Goal: Complete application form

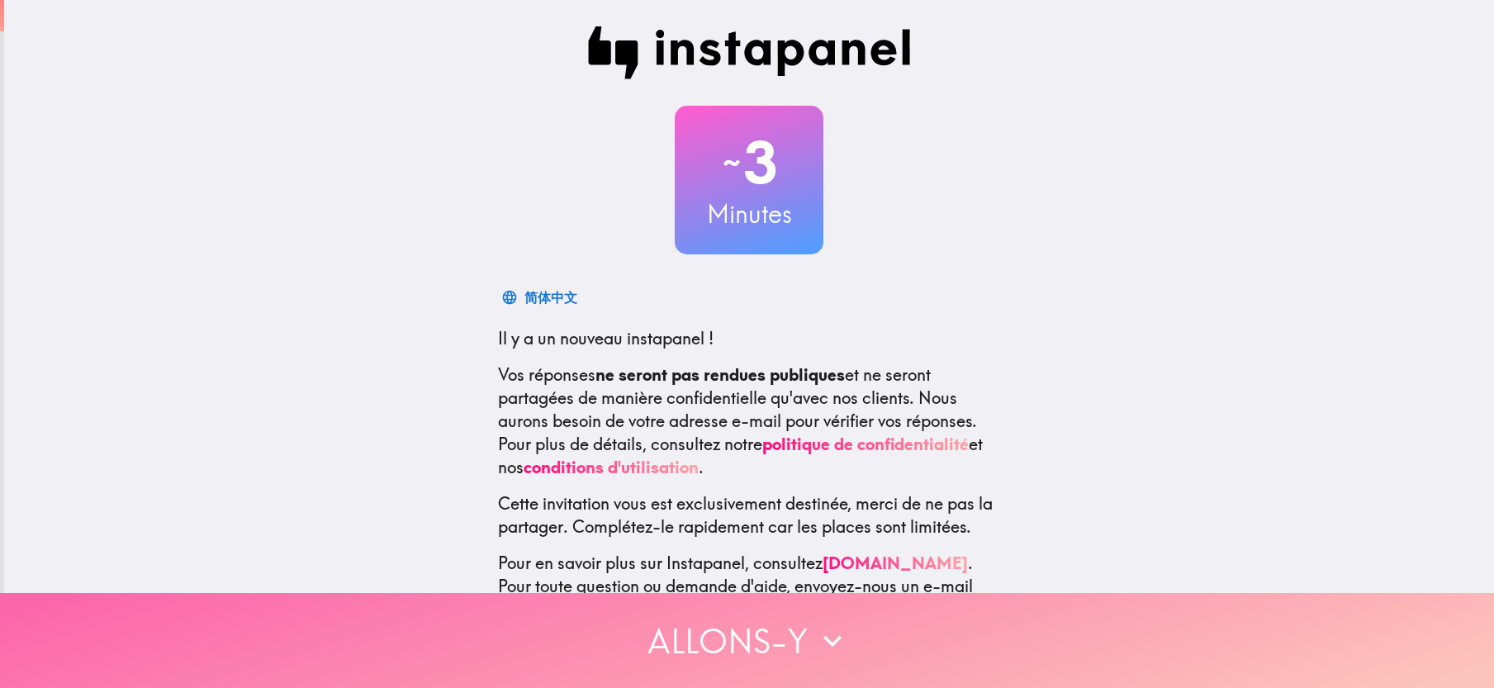
click at [796, 637] on button "Allons-y" at bounding box center [747, 640] width 1494 height 95
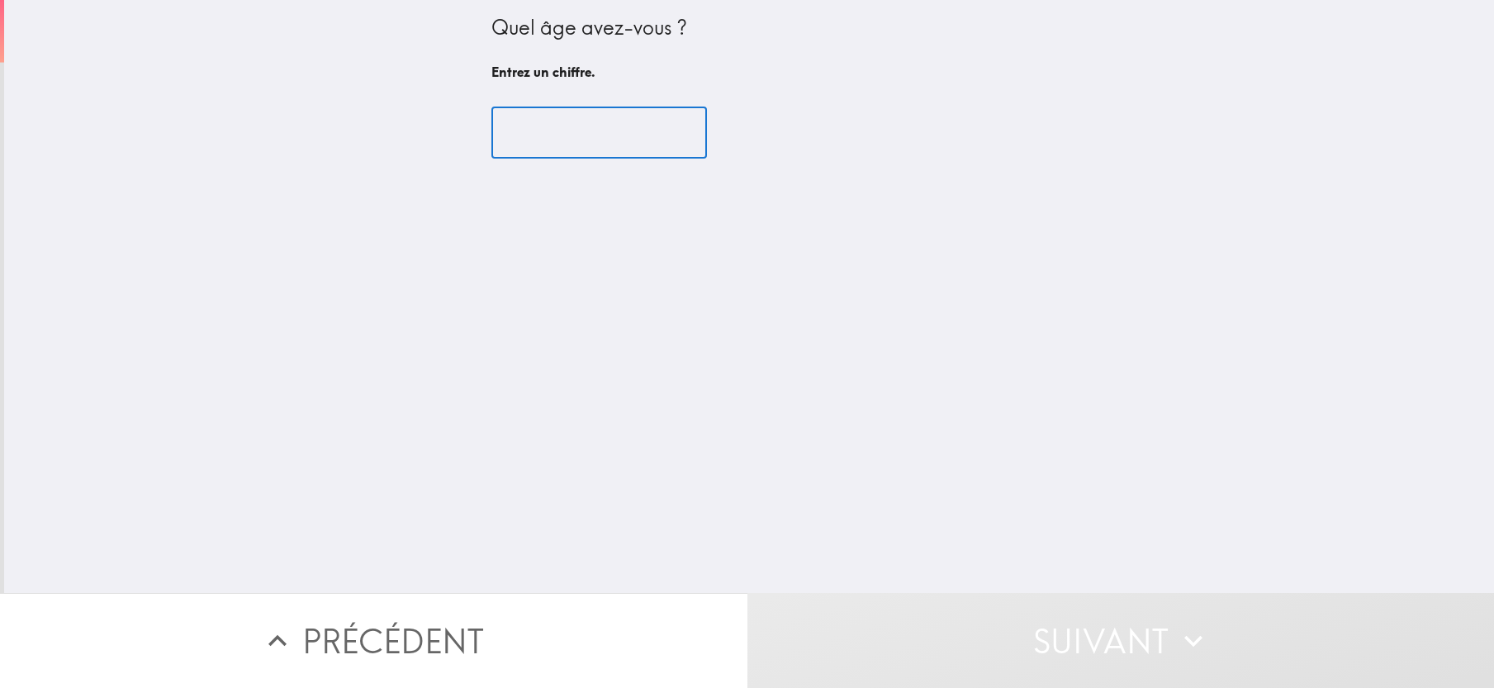
click at [580, 138] on input "number" at bounding box center [599, 132] width 216 height 51
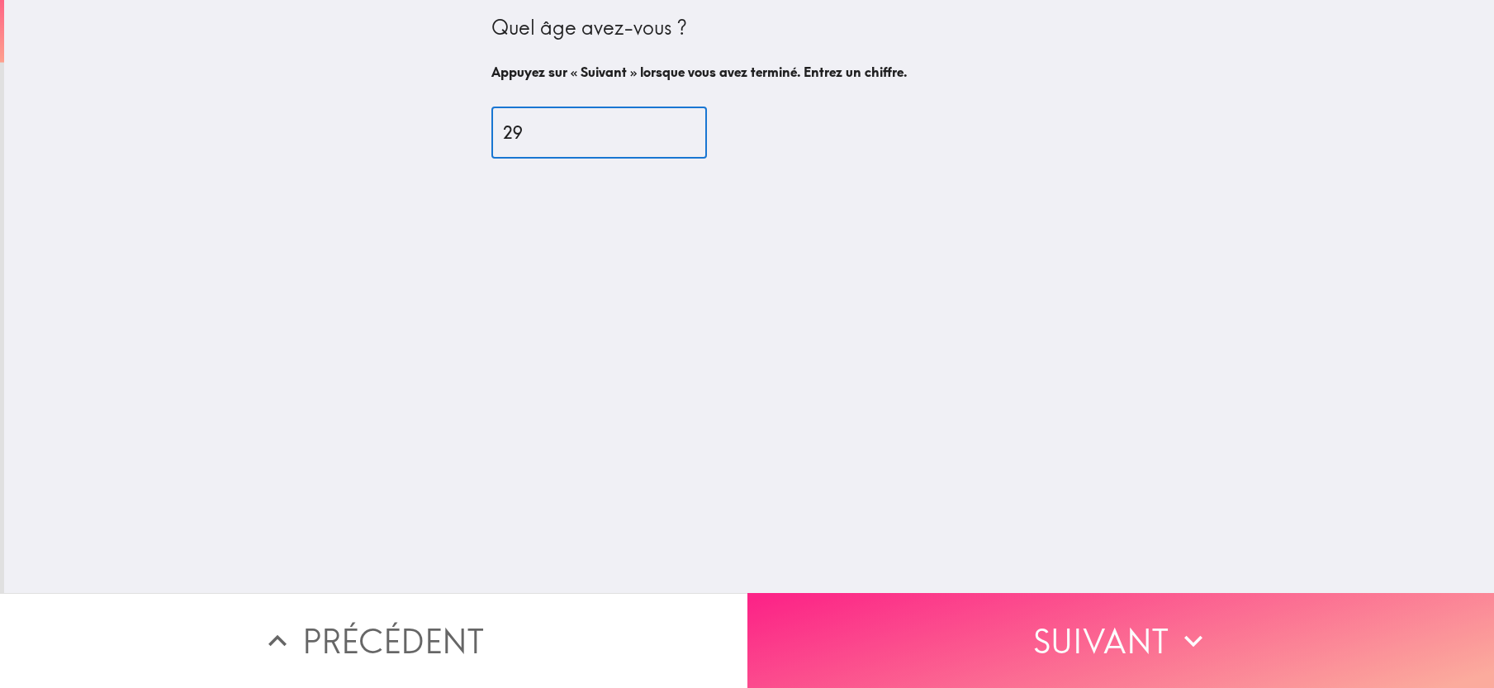
type input "29"
click at [1047, 607] on button "Suivant" at bounding box center [1120, 640] width 747 height 95
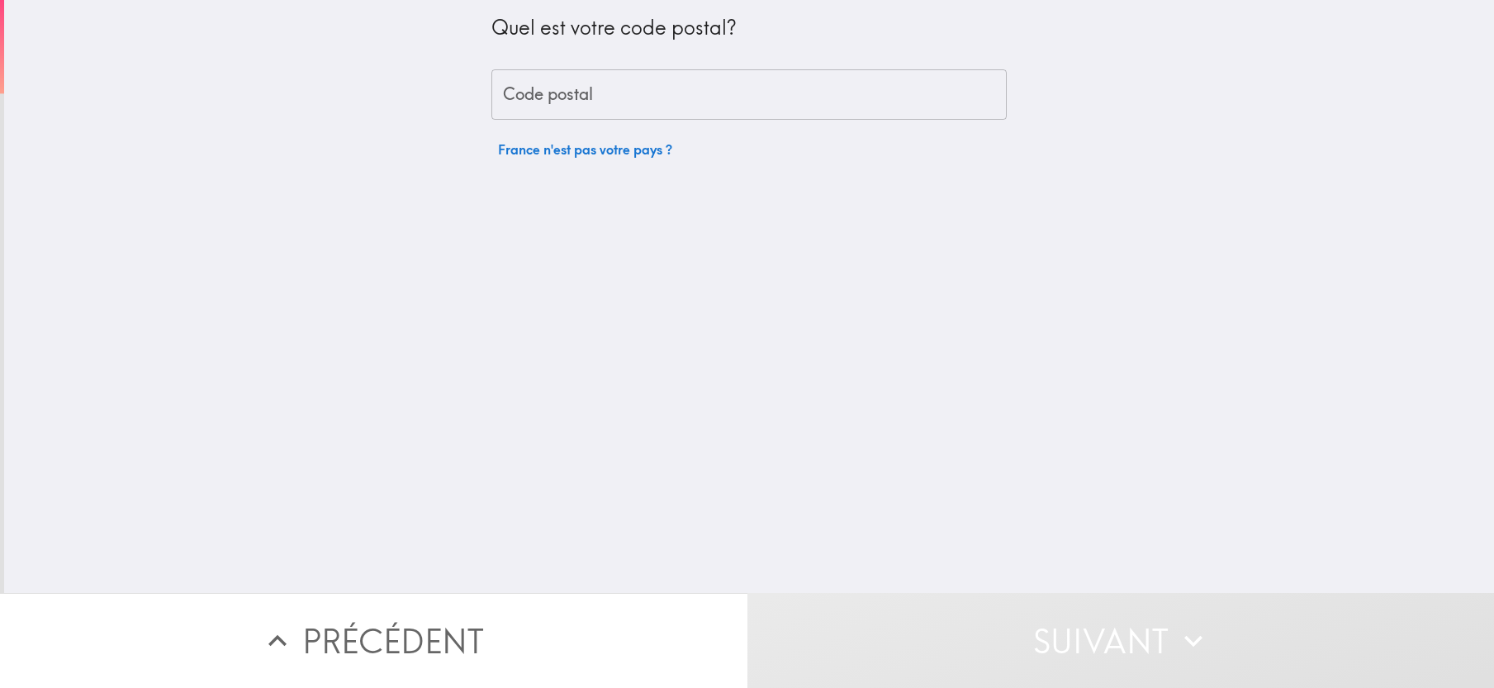
click at [616, 97] on input "Code postal" at bounding box center [748, 94] width 515 height 51
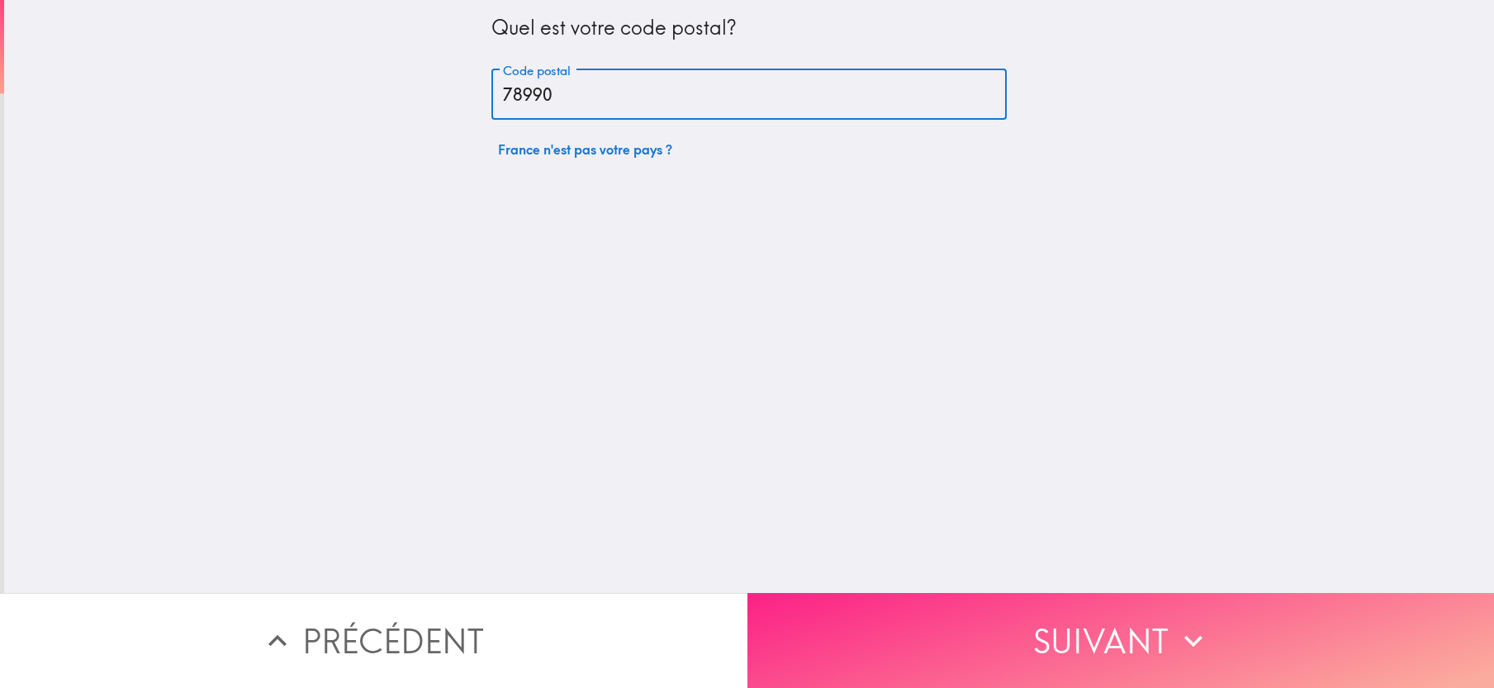
type input "78990"
click at [1002, 635] on button "Suivant" at bounding box center [1120, 640] width 747 height 95
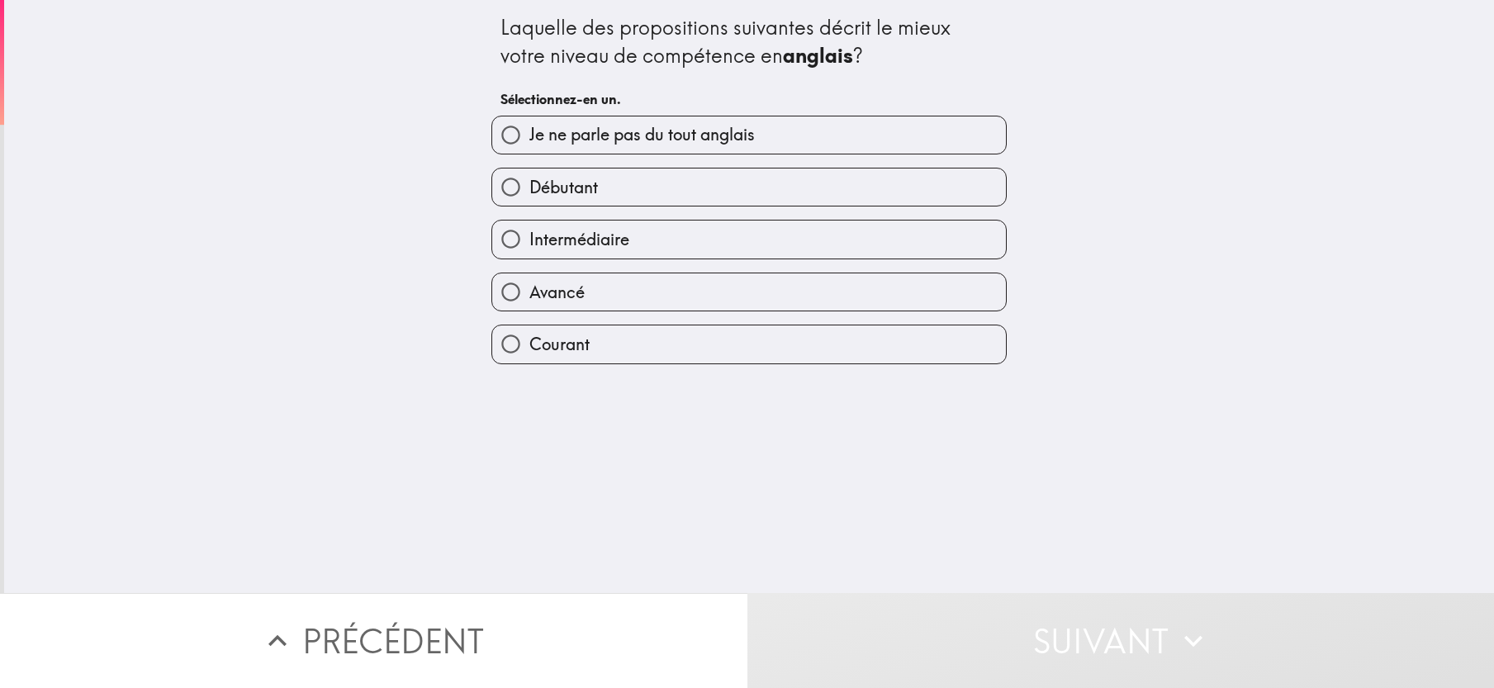
click at [625, 237] on label "Intermédiaire" at bounding box center [749, 238] width 514 height 37
click at [529, 237] on input "Intermédiaire" at bounding box center [510, 238] width 37 height 37
radio input "true"
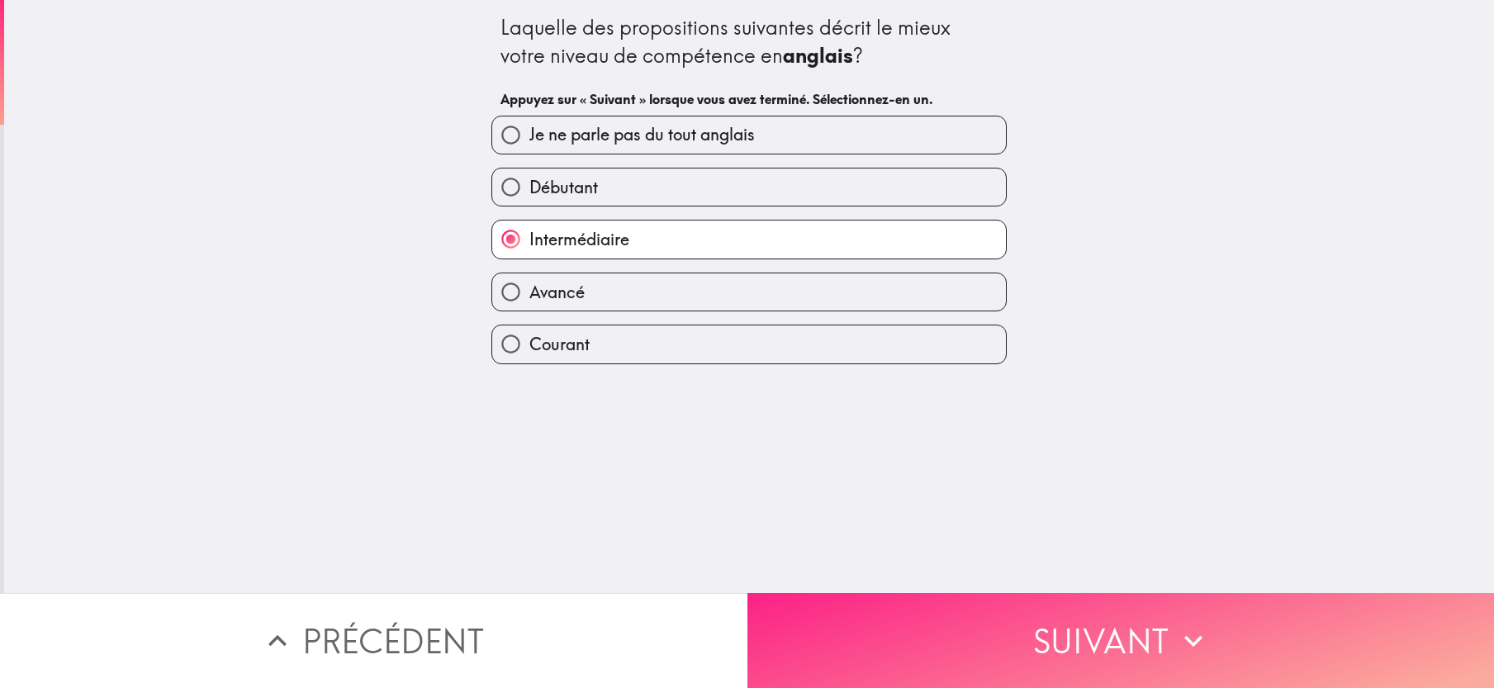
click at [961, 618] on button "Suivant" at bounding box center [1120, 640] width 747 height 95
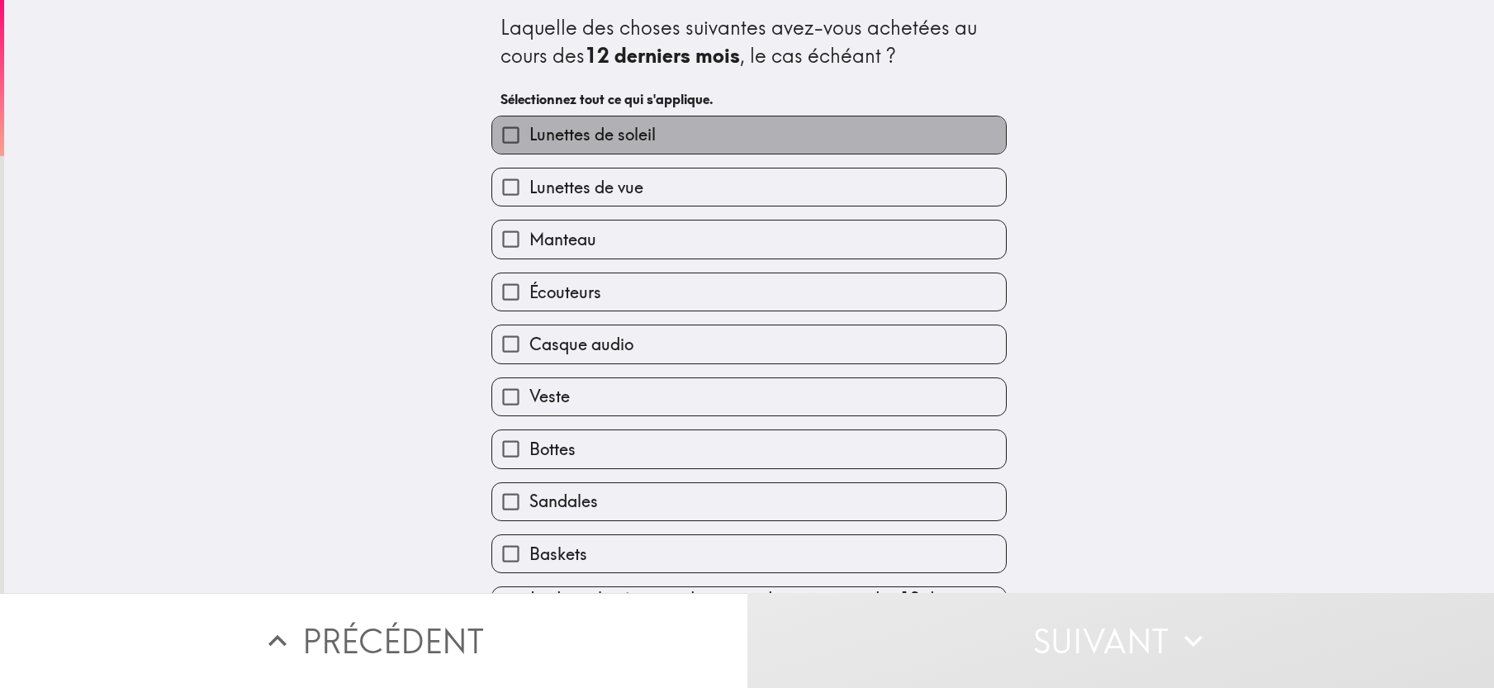
click at [668, 116] on label "Lunettes de soleil" at bounding box center [749, 134] width 514 height 37
click at [529, 116] on input "Lunettes de soleil" at bounding box center [510, 134] width 37 height 37
checkbox input "true"
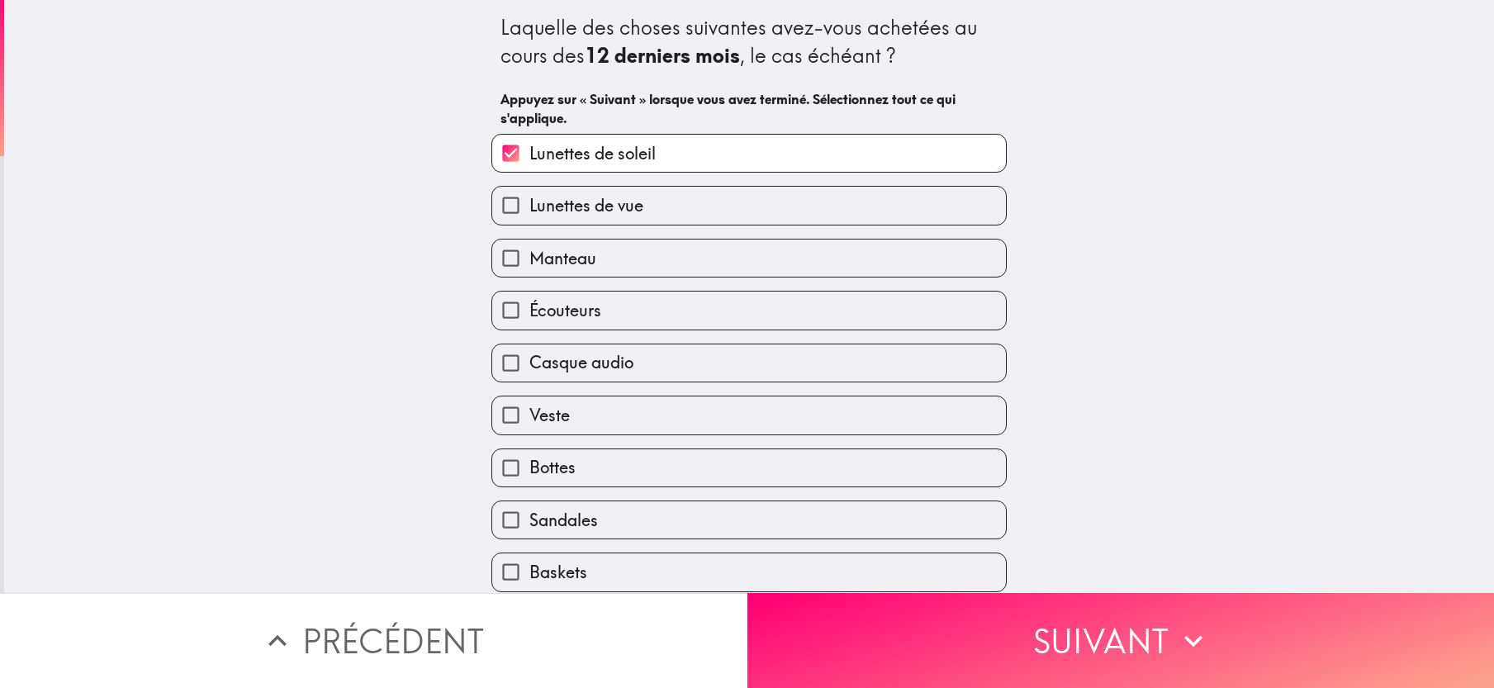
scroll to position [73, 0]
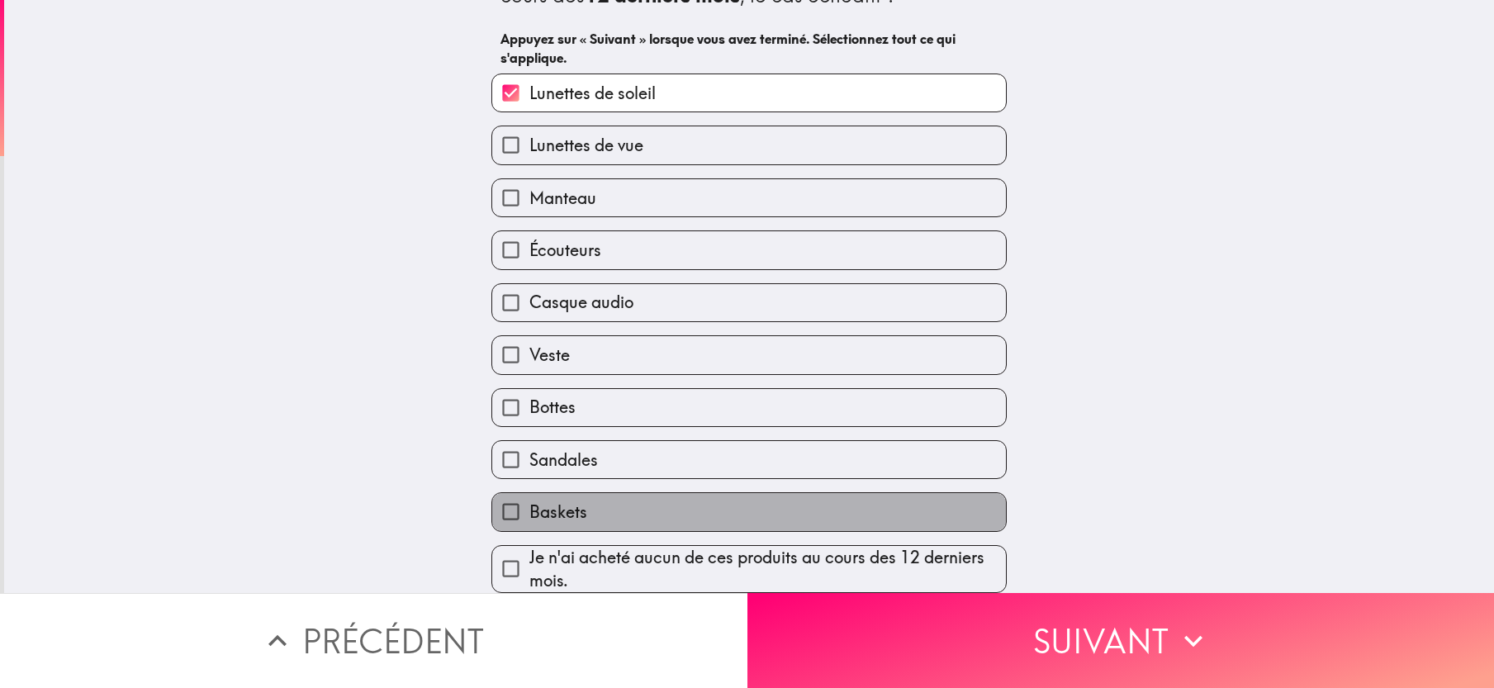
click at [616, 506] on label "Baskets" at bounding box center [749, 511] width 514 height 37
click at [529, 506] on input "Baskets" at bounding box center [510, 511] width 37 height 37
checkbox input "true"
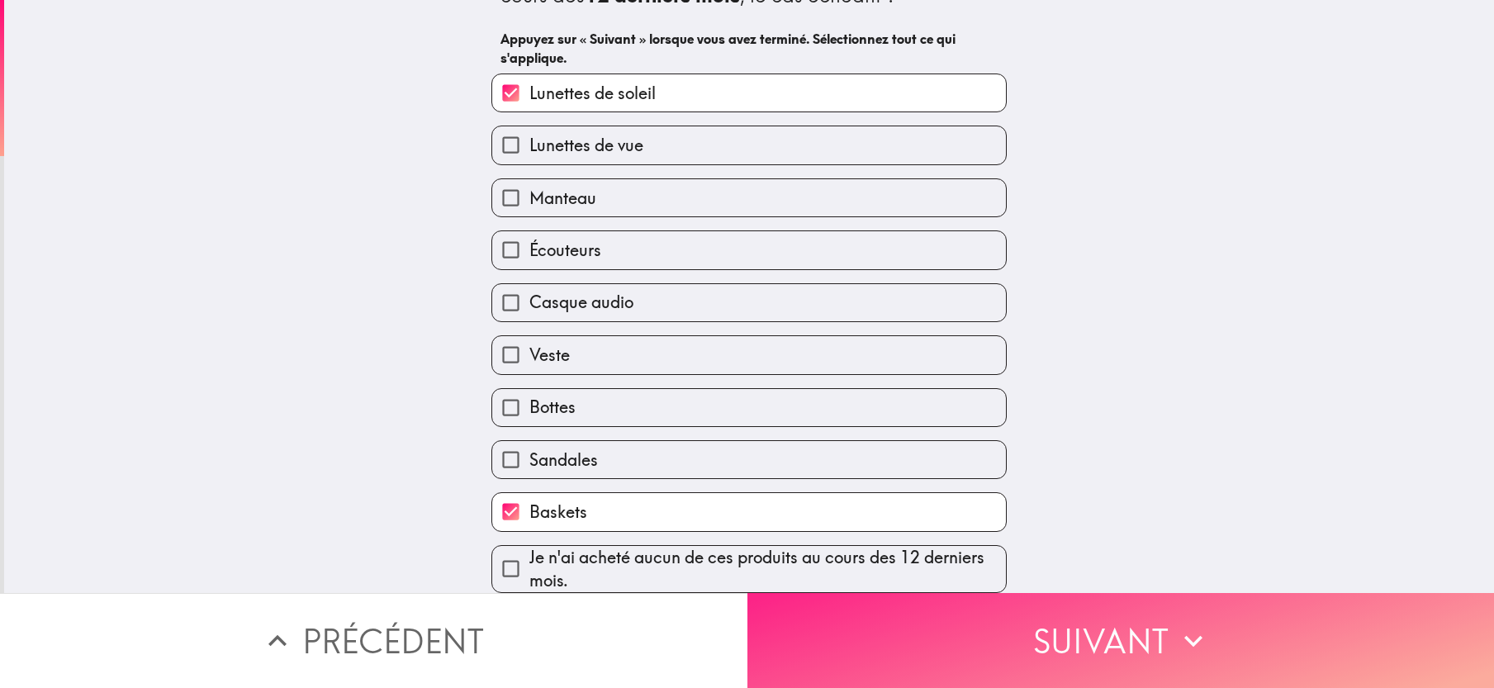
click at [965, 633] on button "Suivant" at bounding box center [1120, 640] width 747 height 95
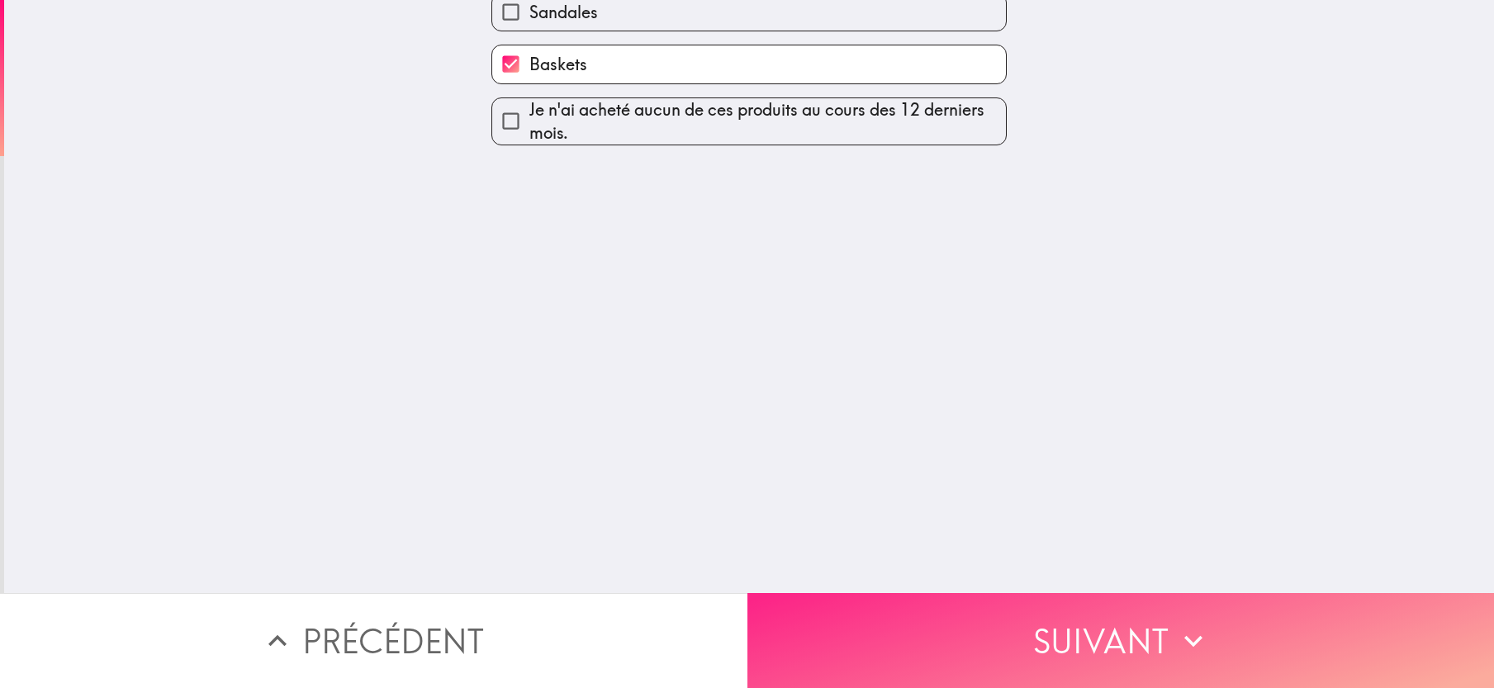
scroll to position [0, 0]
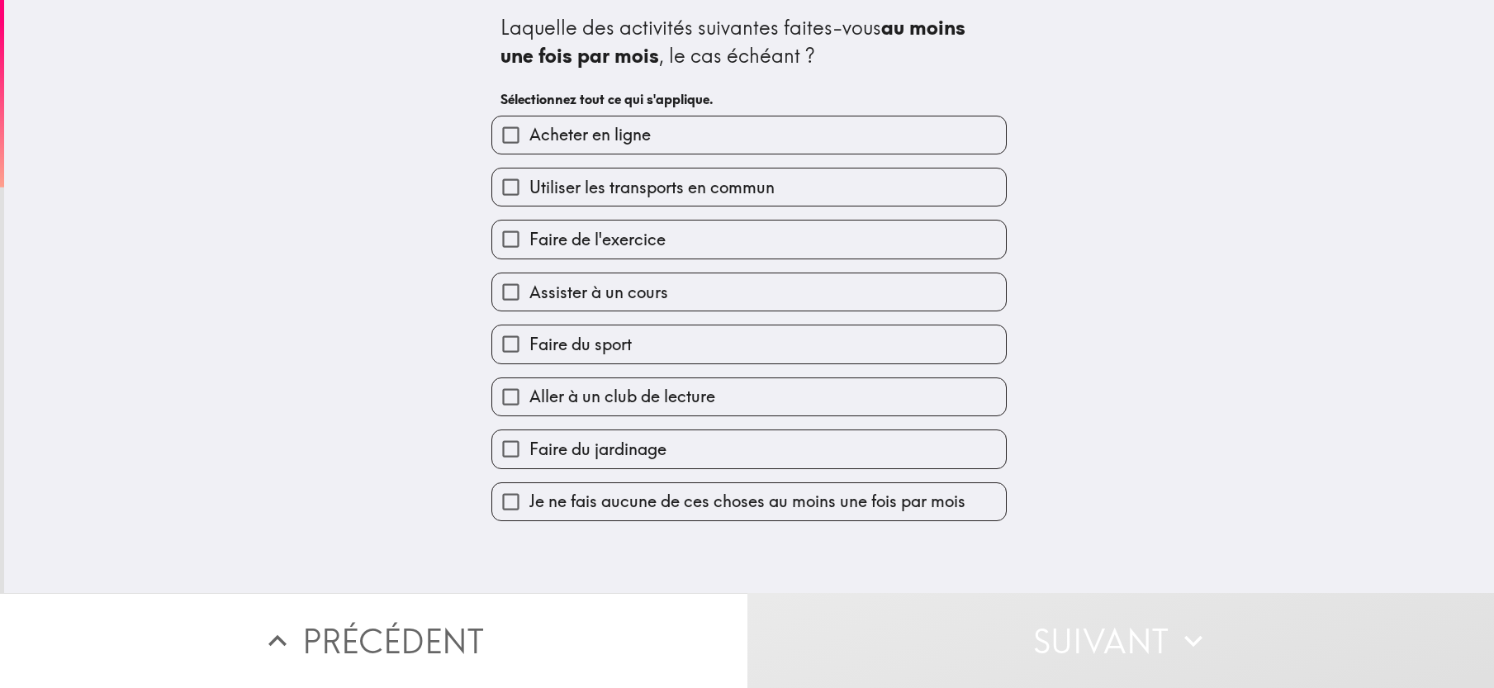
click at [708, 244] on label "Faire de l'exercice" at bounding box center [749, 238] width 514 height 37
click at [529, 244] on input "Faire de l'exercice" at bounding box center [510, 238] width 37 height 37
checkbox input "true"
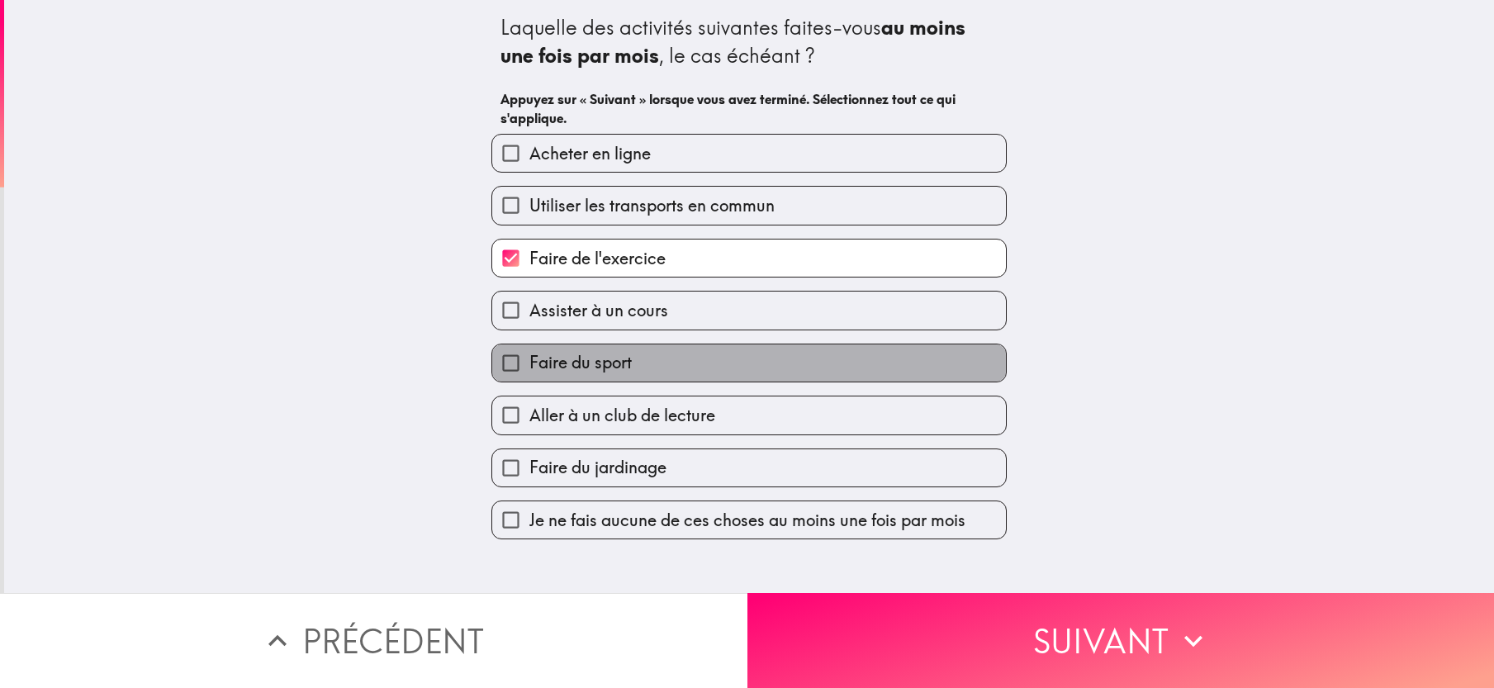
click at [661, 372] on label "Faire du sport" at bounding box center [749, 362] width 514 height 37
click at [529, 372] on input "Faire du sport" at bounding box center [510, 362] width 37 height 37
checkbox input "true"
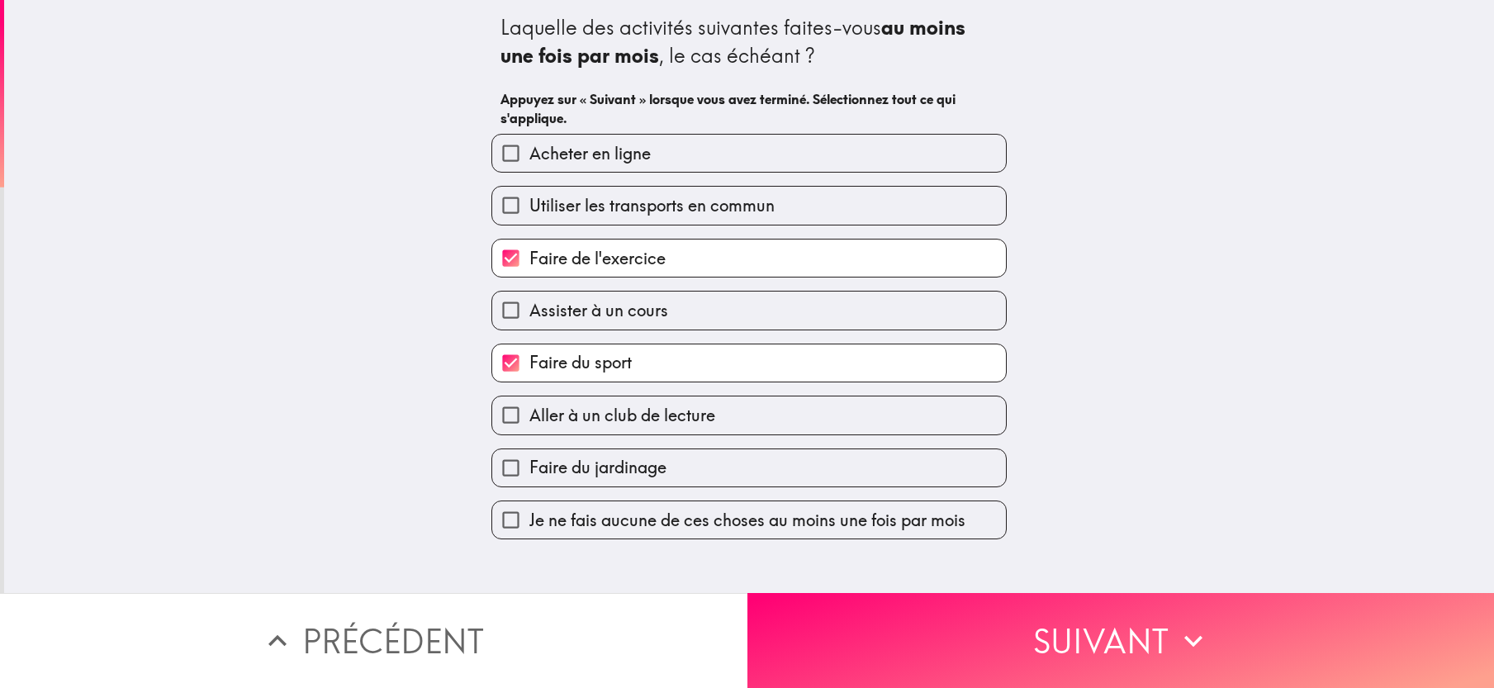
click at [688, 316] on label "Assister à un cours" at bounding box center [749, 309] width 514 height 37
click at [529, 316] on input "Assister à un cours" at bounding box center [510, 309] width 37 height 37
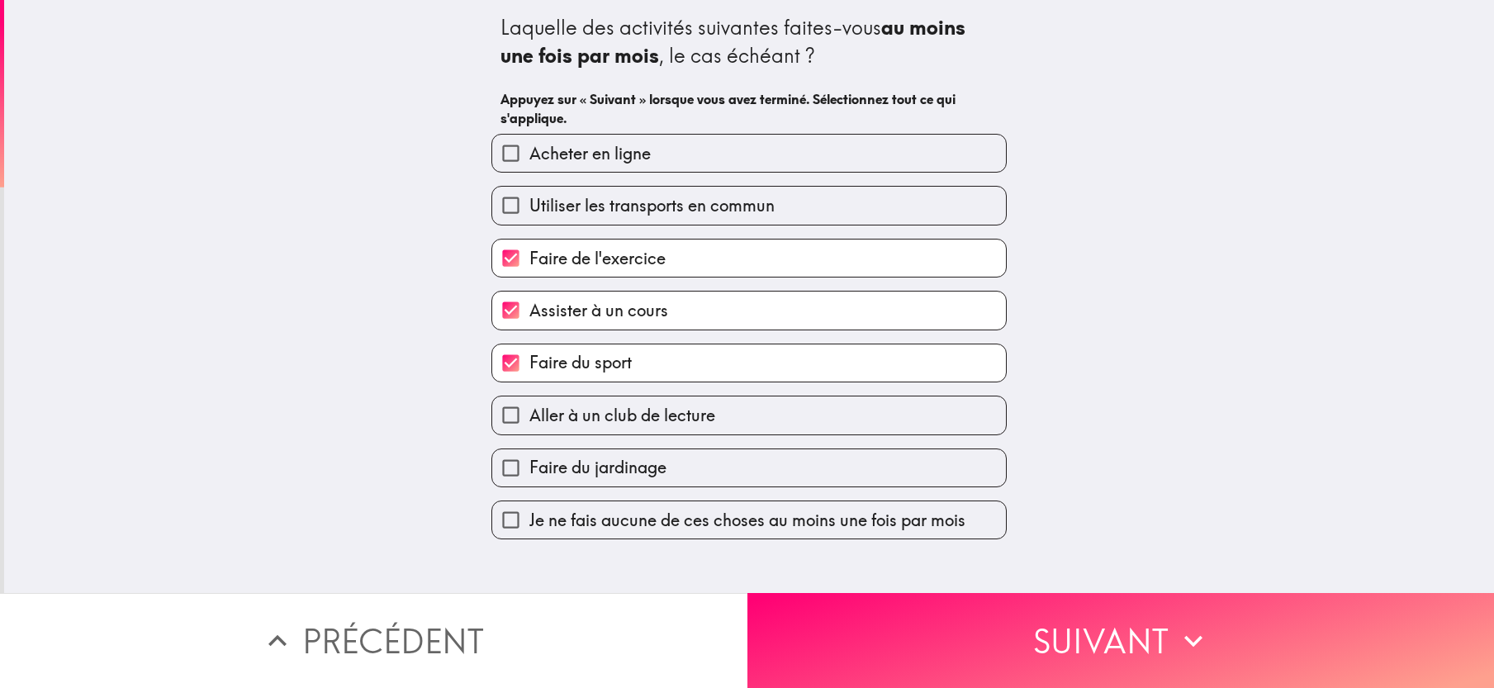
click at [688, 316] on label "Assister à un cours" at bounding box center [749, 309] width 514 height 37
click at [529, 316] on input "Assister à un cours" at bounding box center [510, 309] width 37 height 37
checkbox input "false"
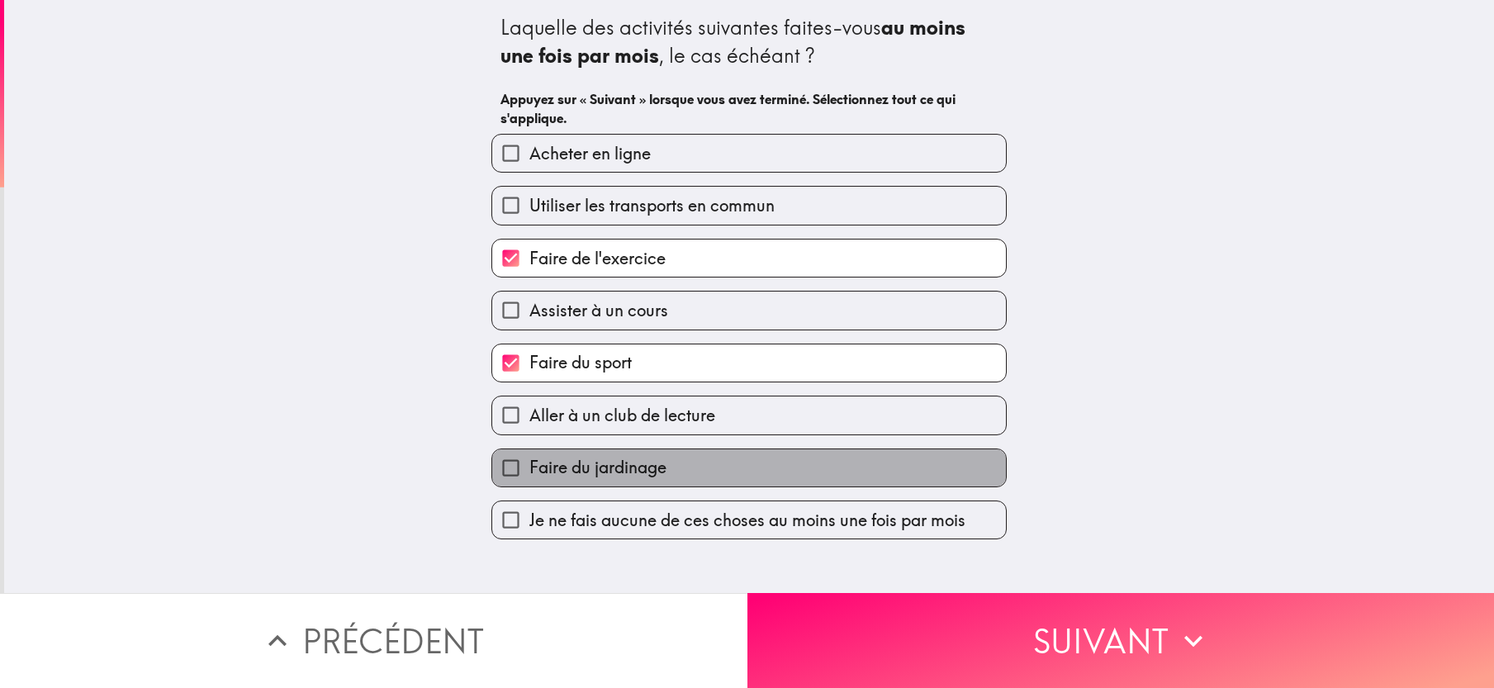
click at [769, 464] on label "Faire du jardinage" at bounding box center [749, 467] width 514 height 37
click at [529, 464] on input "Faire du jardinage" at bounding box center [510, 467] width 37 height 37
checkbox input "true"
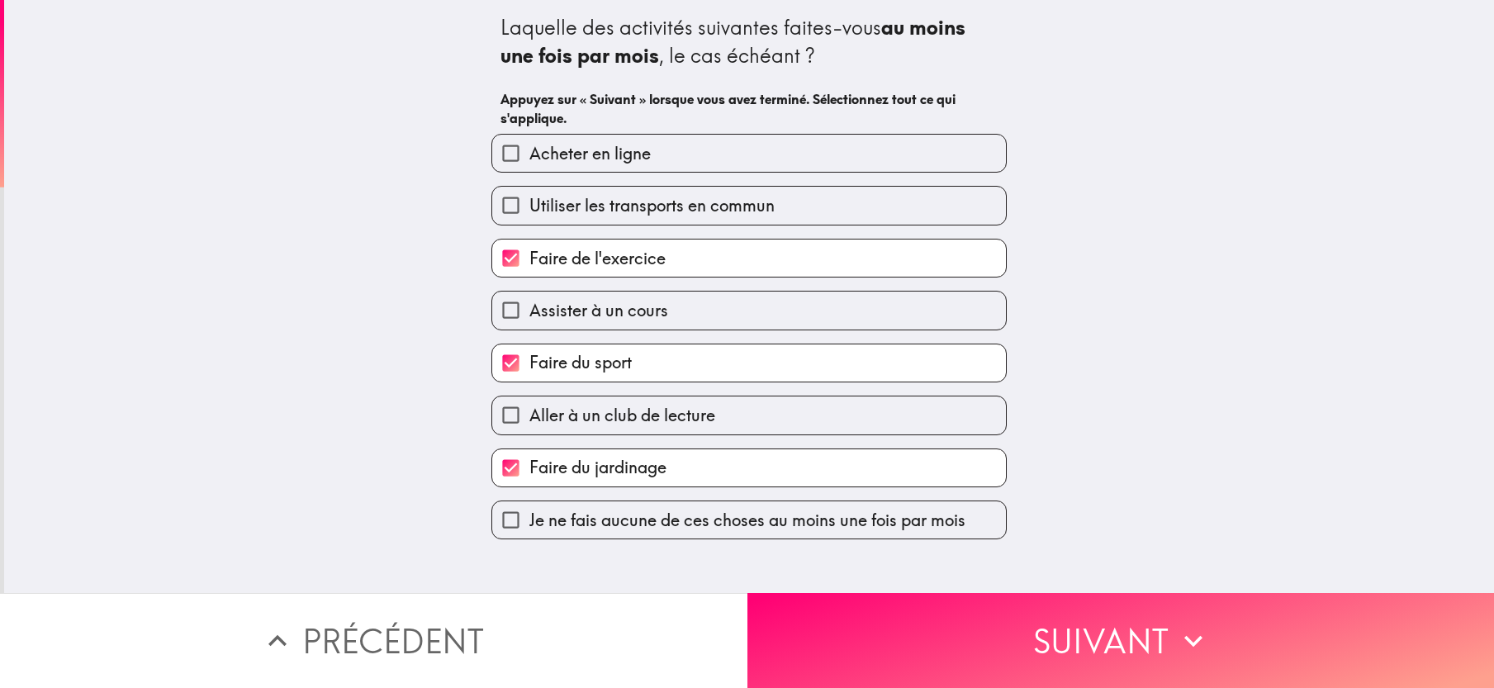
click at [945, 163] on label "Acheter en ligne" at bounding box center [749, 153] width 514 height 37
click at [529, 163] on input "Acheter en ligne" at bounding box center [510, 153] width 37 height 37
checkbox input "true"
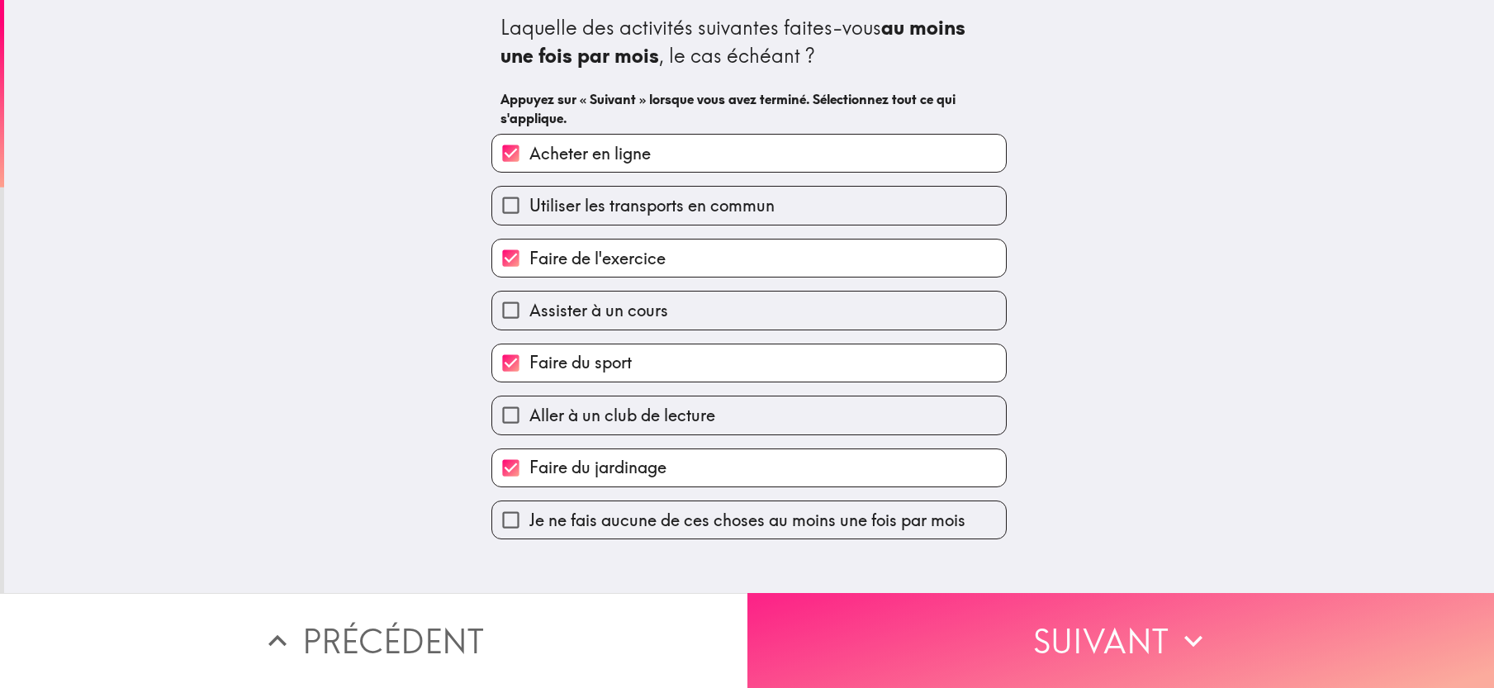
click at [1073, 627] on button "Suivant" at bounding box center [1120, 640] width 747 height 95
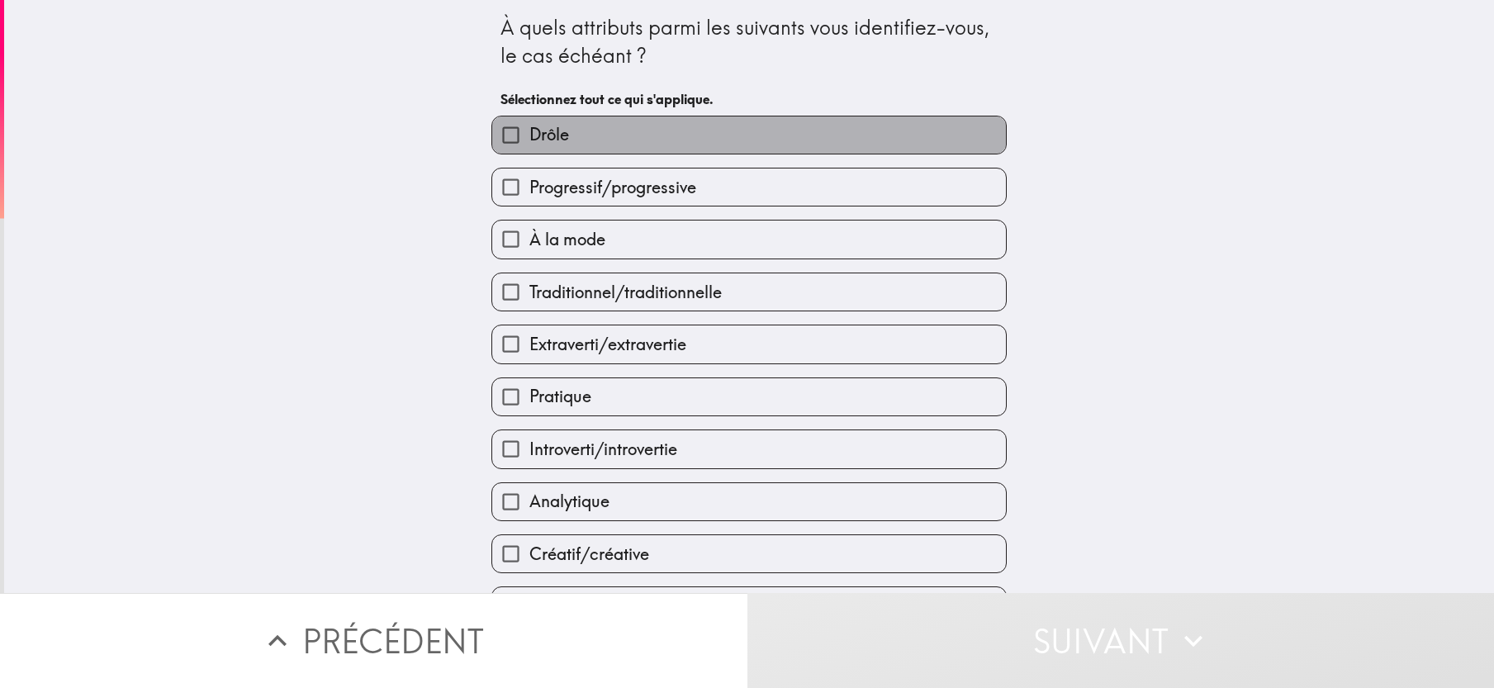
click at [743, 134] on label "Drôle" at bounding box center [749, 134] width 514 height 37
click at [529, 134] on input "Drôle" at bounding box center [510, 134] width 37 height 37
checkbox input "true"
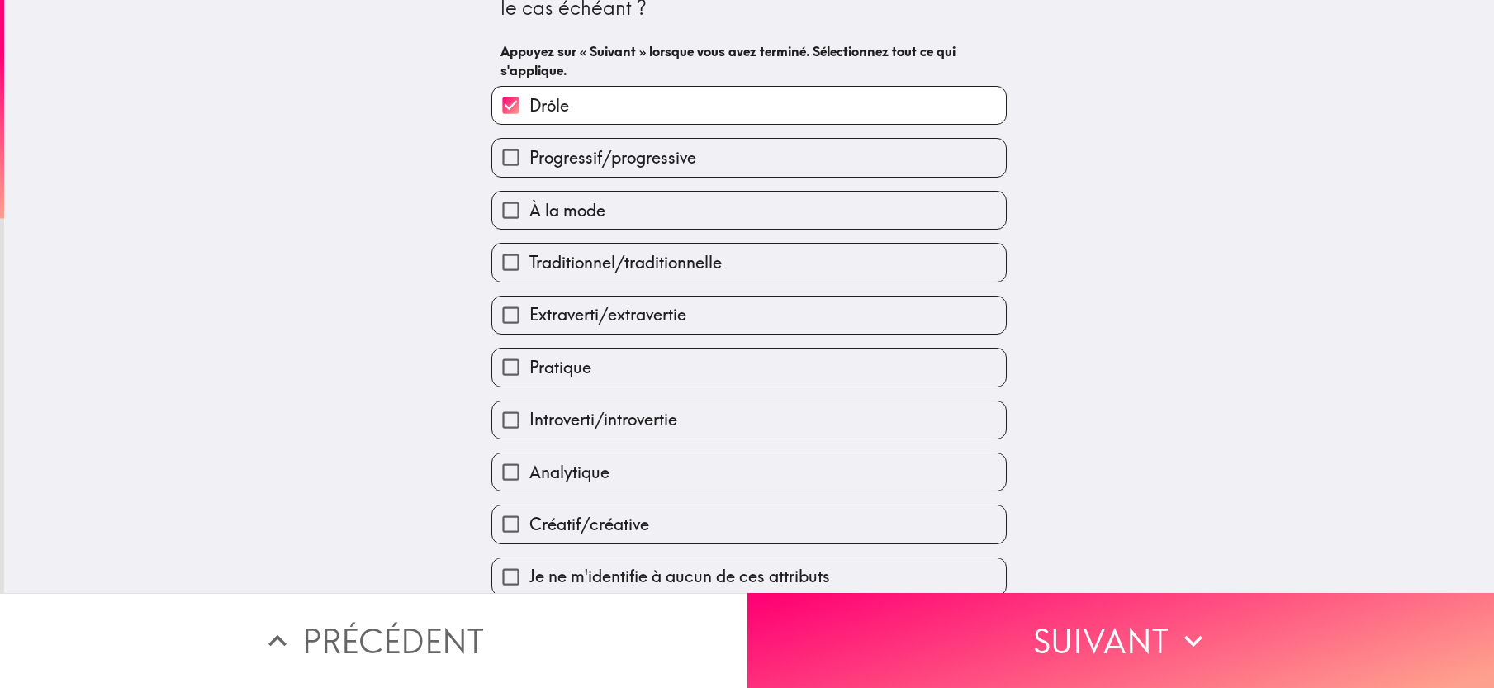
scroll to position [64, 0]
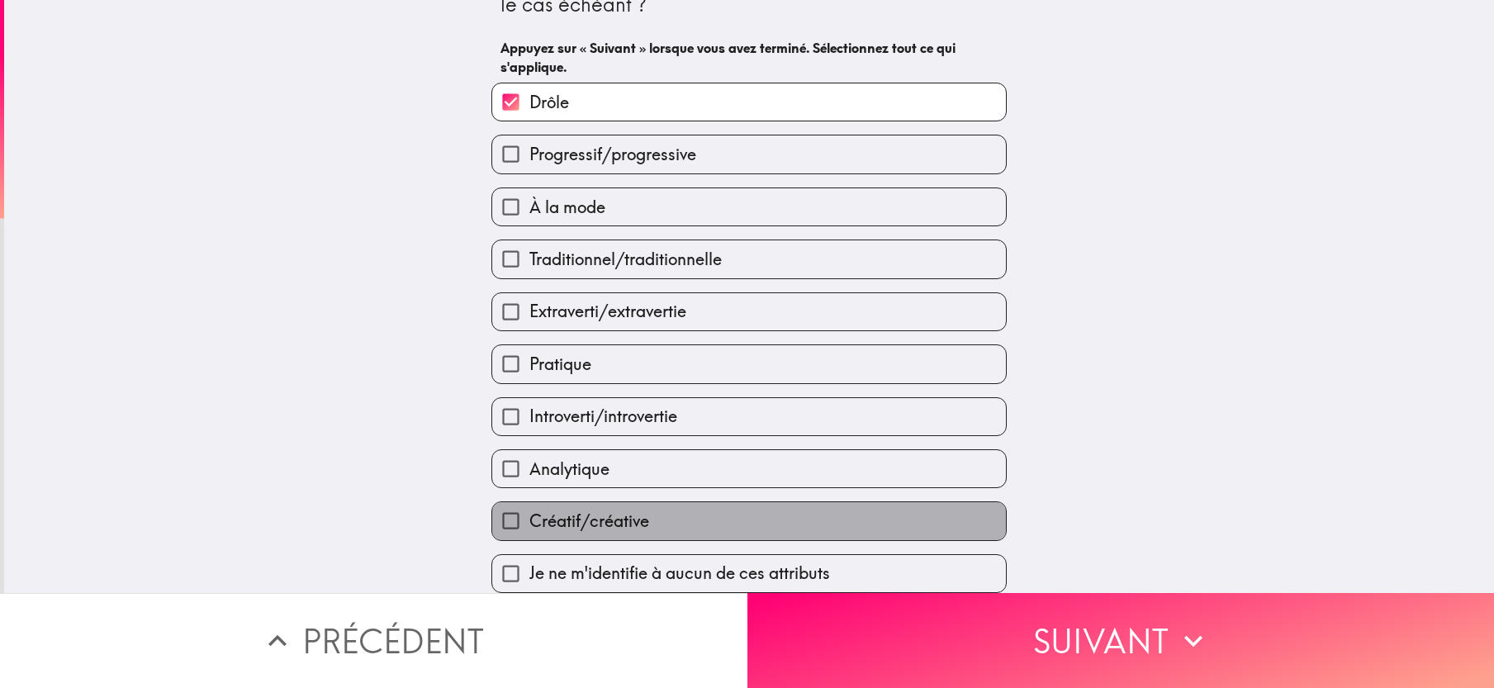
click at [840, 527] on label "Créatif/créative" at bounding box center [749, 520] width 514 height 37
click at [529, 527] on input "Créatif/créative" at bounding box center [510, 520] width 37 height 37
checkbox input "true"
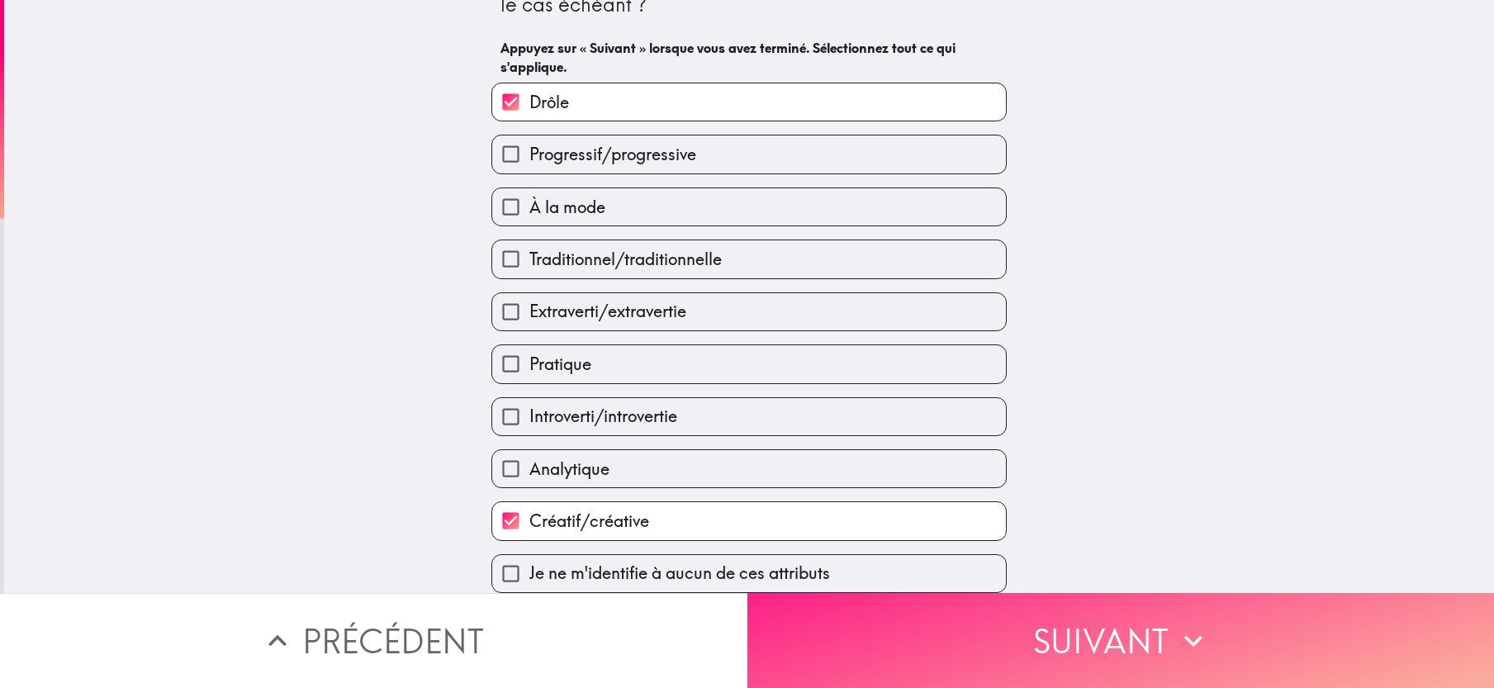
click at [971, 628] on button "Suivant" at bounding box center [1120, 640] width 747 height 95
